Goal: Task Accomplishment & Management: Manage account settings

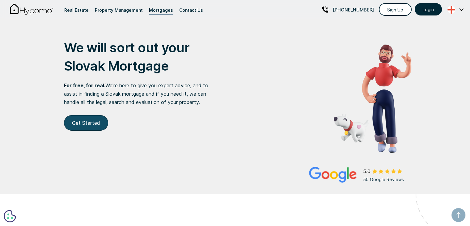
click at [88, 124] on link "Get Started" at bounding box center [86, 122] width 44 height 15
click at [120, 6] on div "Property Management" at bounding box center [119, 10] width 48 height 8
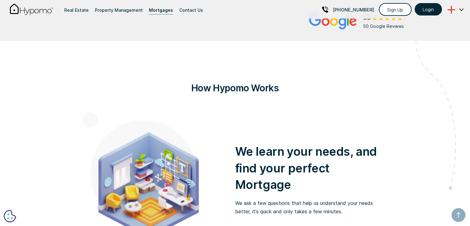
scroll to position [93, 0]
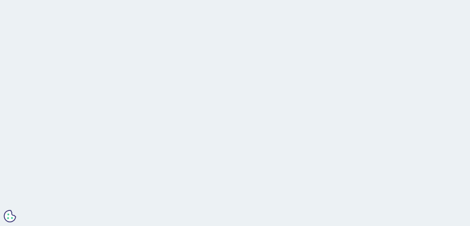
scroll to position [93, 0]
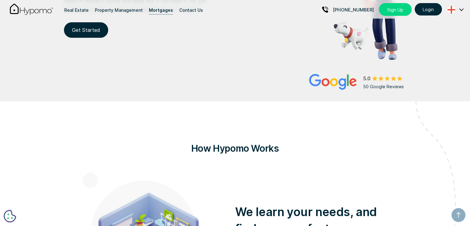
click at [395, 11] on link "Sign Up" at bounding box center [395, 9] width 33 height 13
click at [435, 11] on link "Login" at bounding box center [428, 9] width 27 height 12
